Goal: Task Accomplishment & Management: Manage account settings

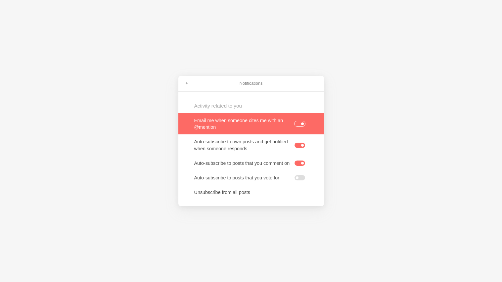
click at [272, 122] on link at bounding box center [251, 123] width 146 height 21
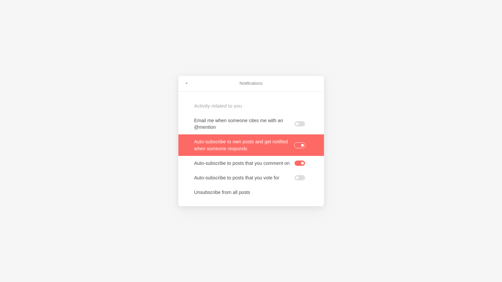
click at [225, 154] on link at bounding box center [251, 144] width 146 height 21
click at [226, 153] on link at bounding box center [251, 144] width 146 height 21
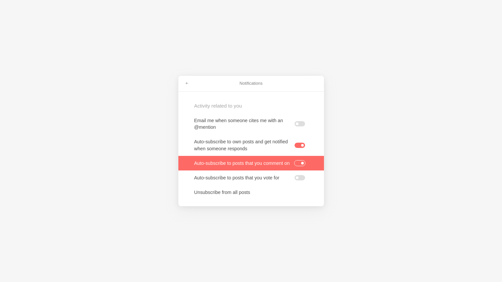
click at [224, 166] on link at bounding box center [251, 163] width 146 height 15
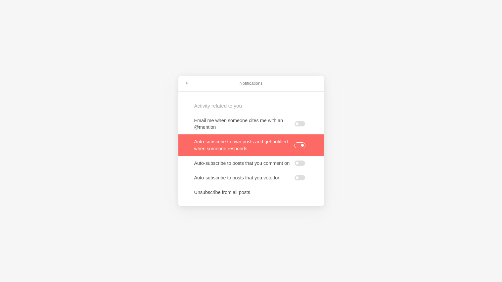
click at [214, 143] on link at bounding box center [251, 144] width 146 height 21
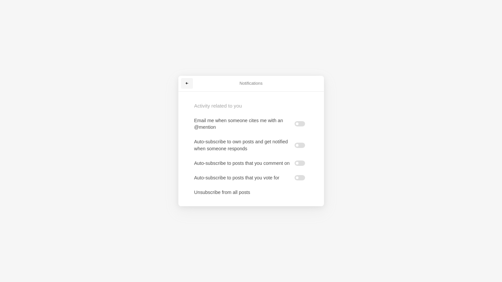
click at [186, 86] on link at bounding box center [187, 83] width 12 height 11
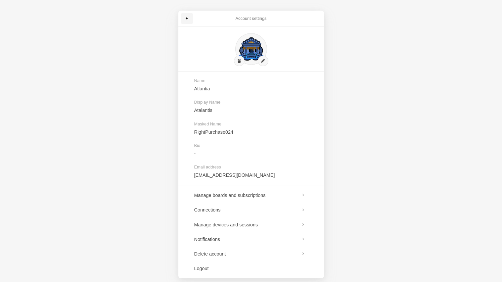
click at [187, 18] on span at bounding box center [187, 19] width 4 height 4
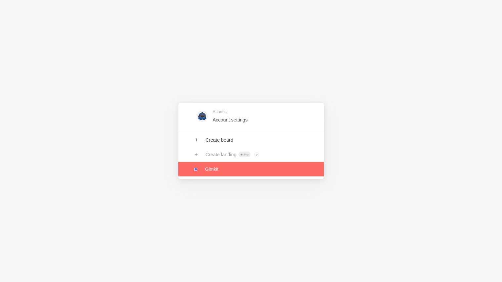
click at [205, 174] on link at bounding box center [251, 169] width 146 height 15
